Goal: Browse casually

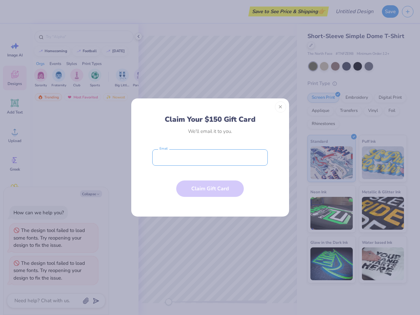
type textarea "x"
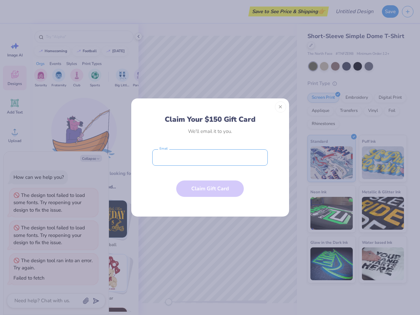
click at [210, 157] on input "email" at bounding box center [209, 157] width 115 height 16
click at [280, 107] on button "Close" at bounding box center [280, 106] width 11 height 11
